Goal: Find specific page/section: Find specific page/section

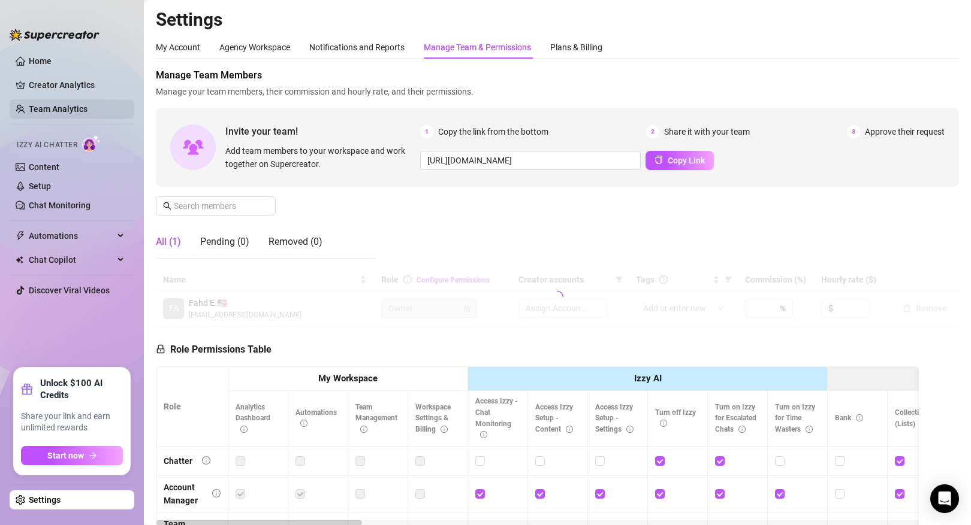
click at [83, 107] on link "Team Analytics" at bounding box center [58, 109] width 59 height 10
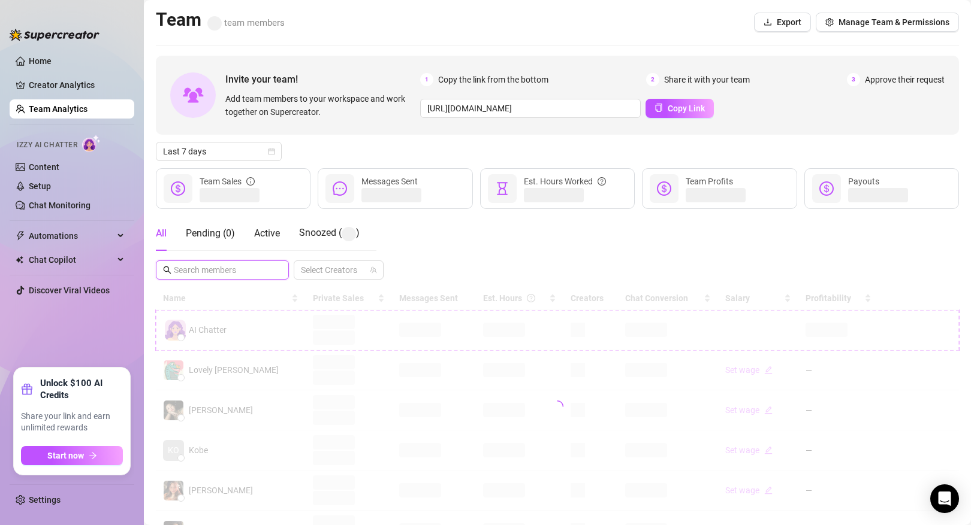
click at [232, 277] on input "text" at bounding box center [223, 270] width 98 height 13
type input "a"
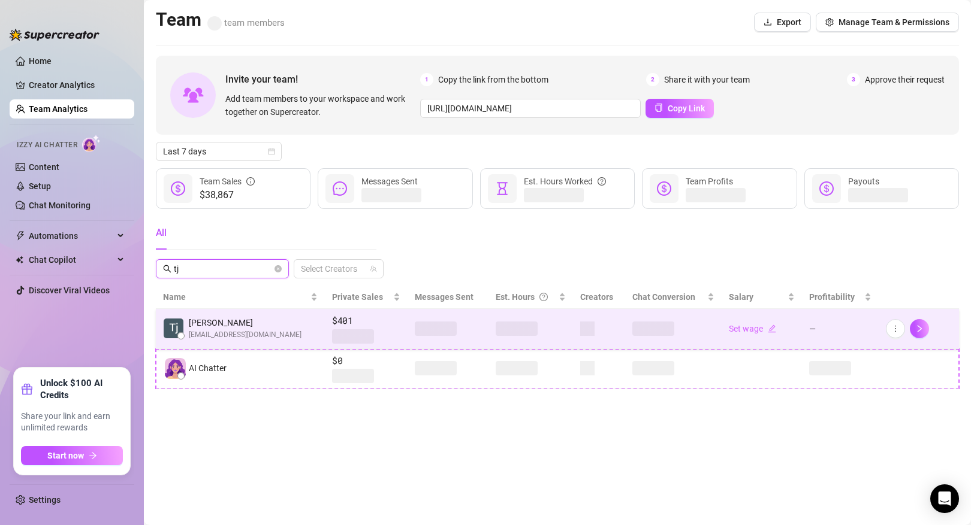
type input "tj"
click at [256, 330] on span "[EMAIL_ADDRESS][DOMAIN_NAME]" at bounding box center [245, 335] width 113 height 11
